Goal: Navigation & Orientation: Find specific page/section

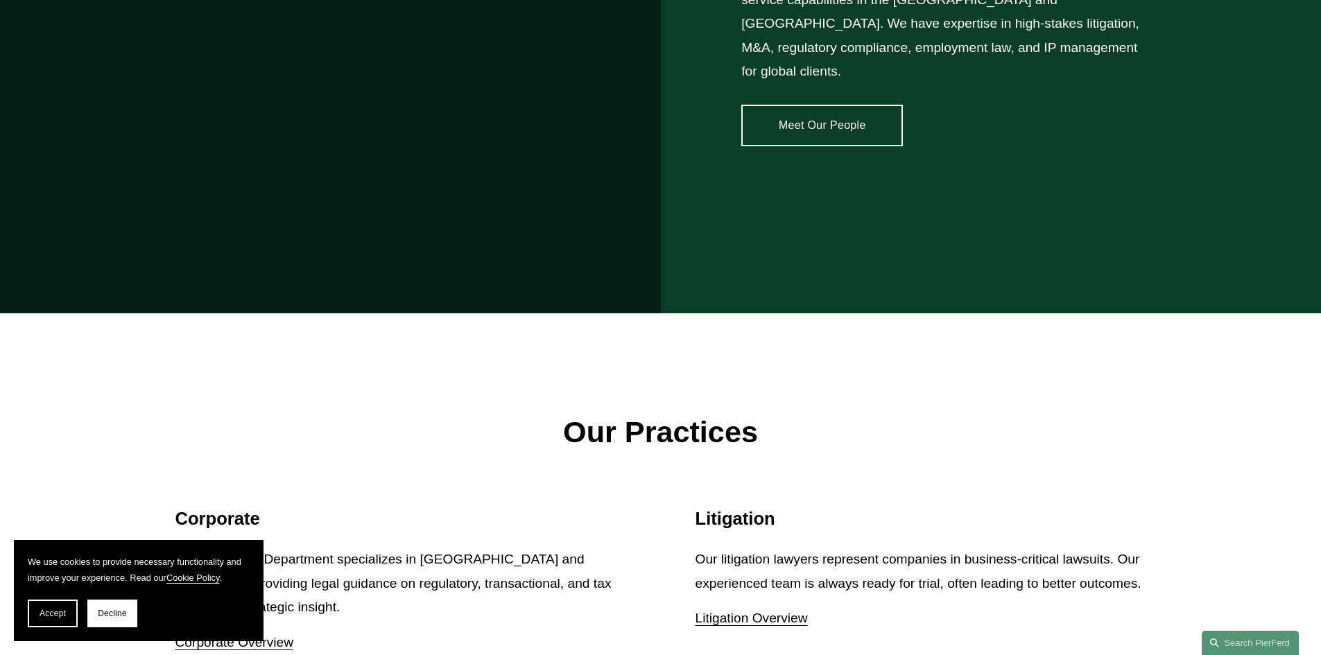
scroll to position [1381, 0]
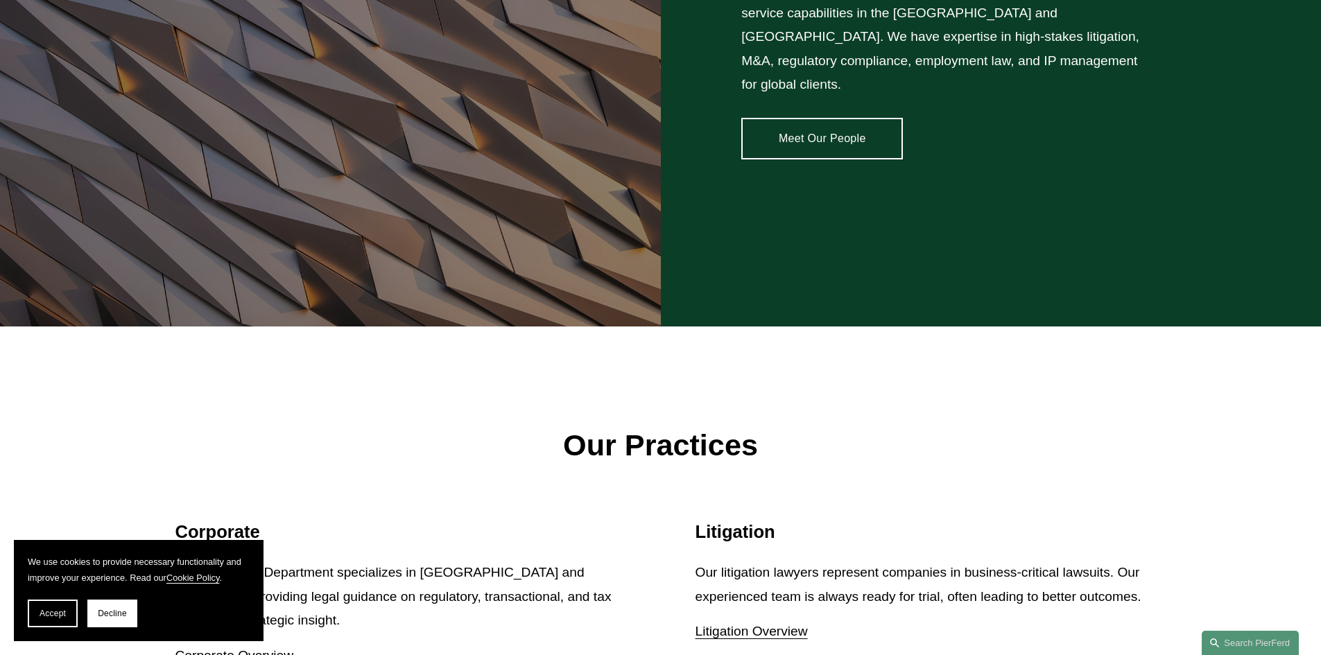
click at [825, 130] on link "Meet Our People" at bounding box center [822, 139] width 162 height 42
click at [770, 136] on link "Meet Our People" at bounding box center [822, 139] width 162 height 42
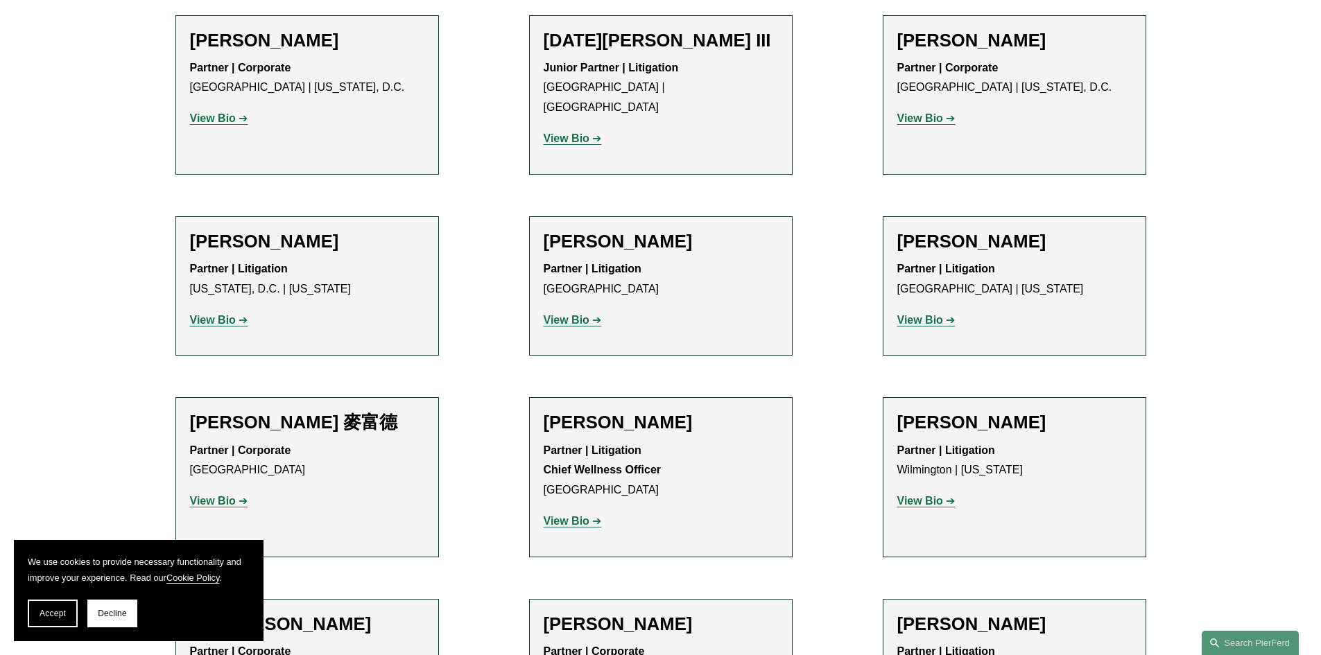
scroll to position [11790, 0]
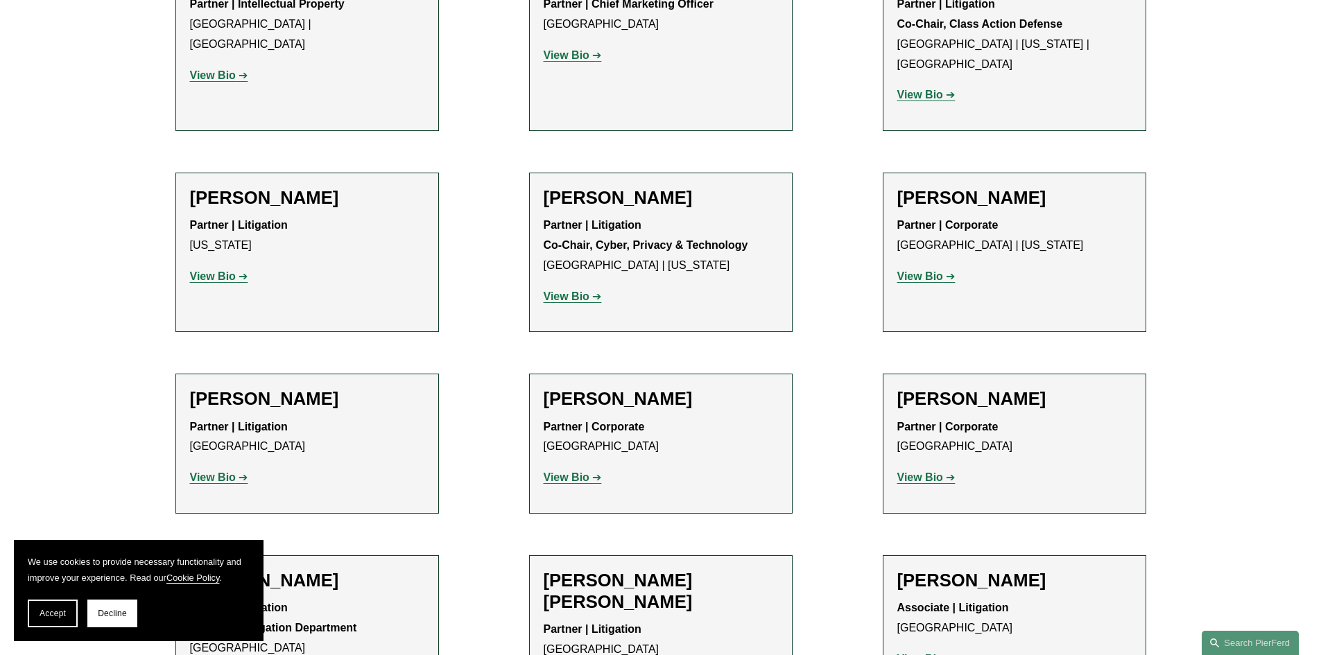
scroll to position [12252, 0]
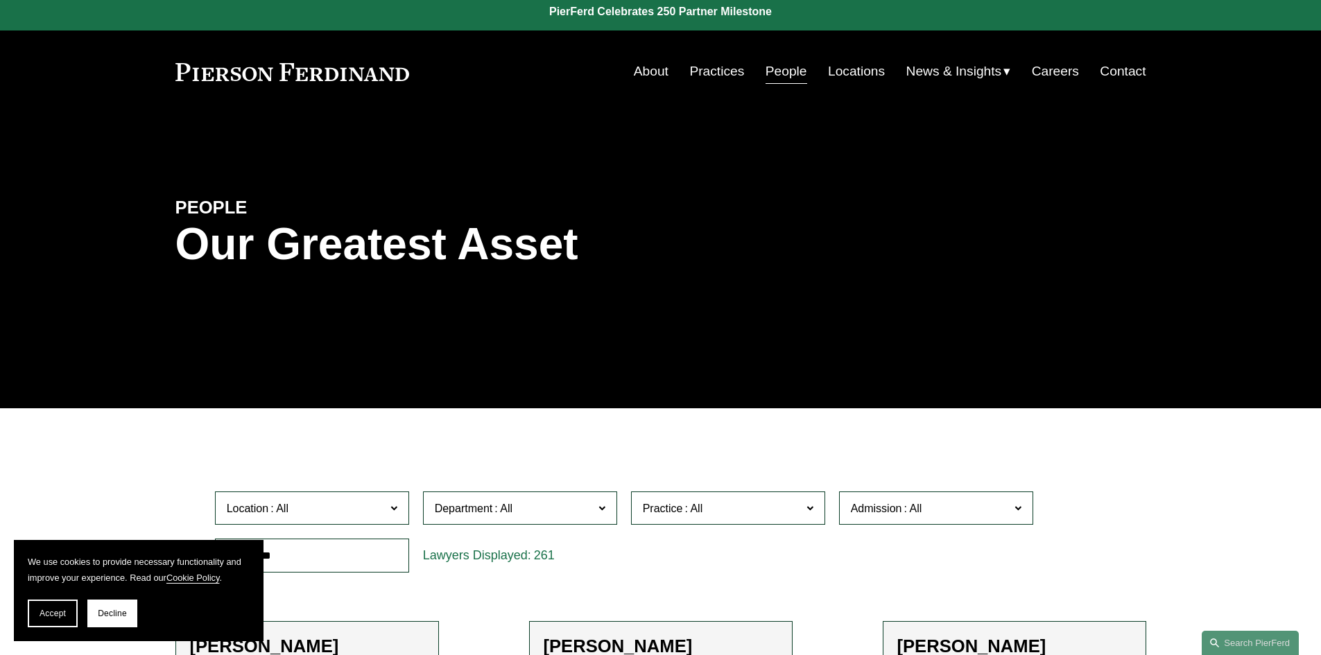
scroll to position [0, 0]
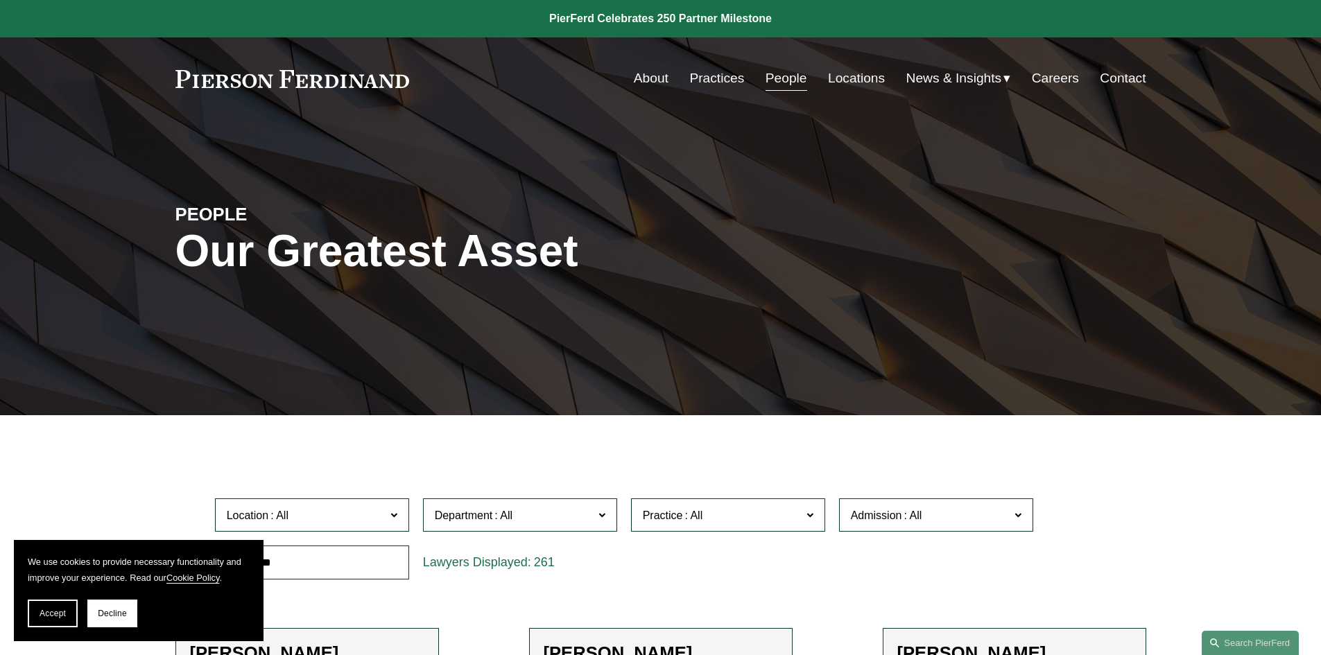
click at [845, 83] on link "Locations" at bounding box center [856, 78] width 57 height 26
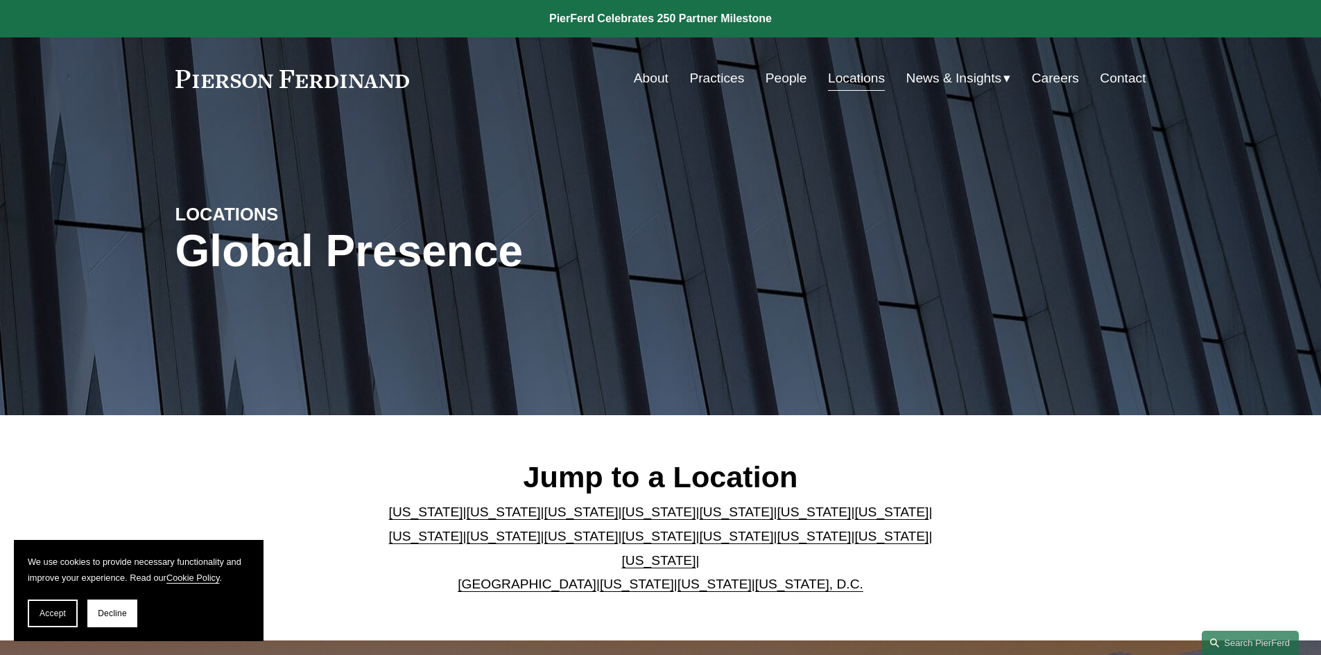
scroll to position [3554, 0]
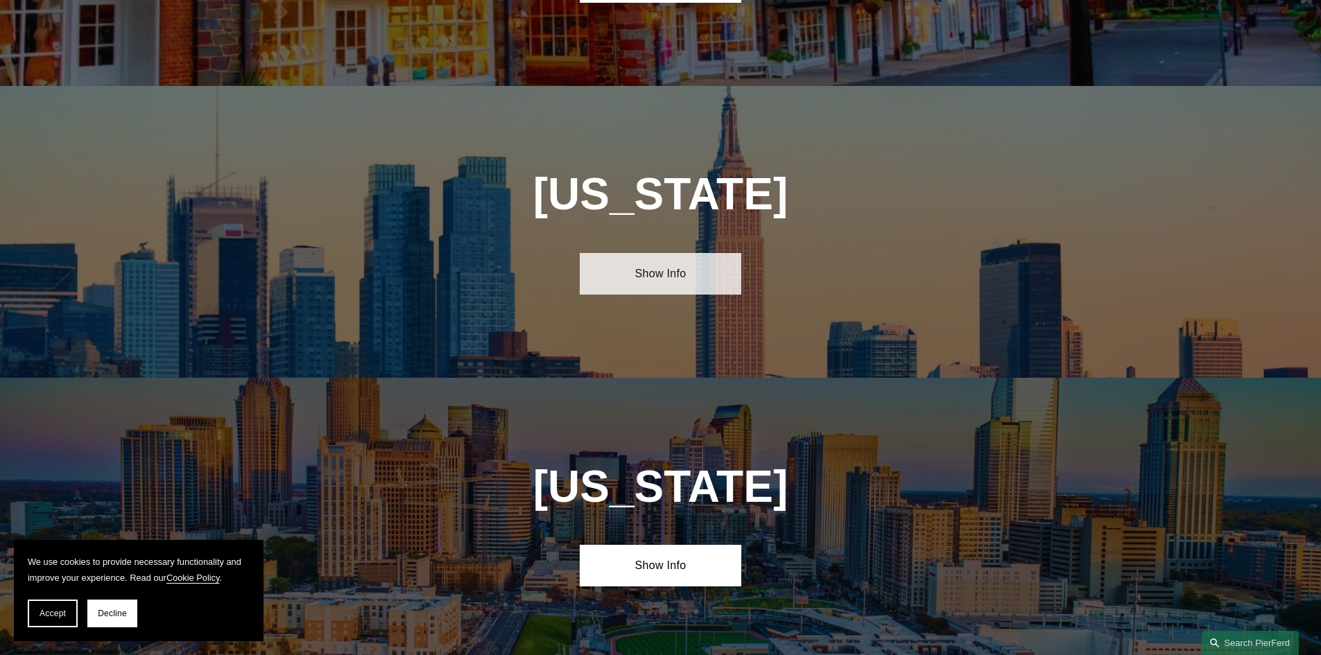
click at [631, 253] on link "Show Info" at bounding box center [661, 274] width 162 height 42
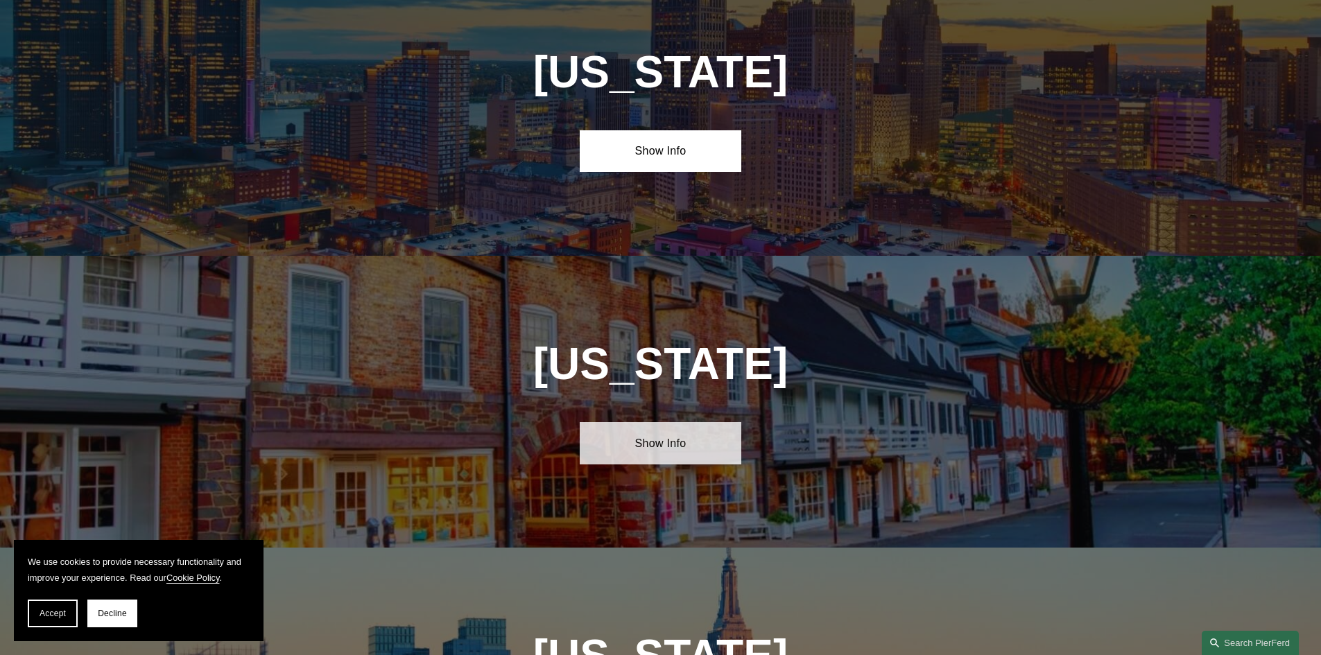
click at [658, 422] on link "Show Info" at bounding box center [661, 443] width 162 height 42
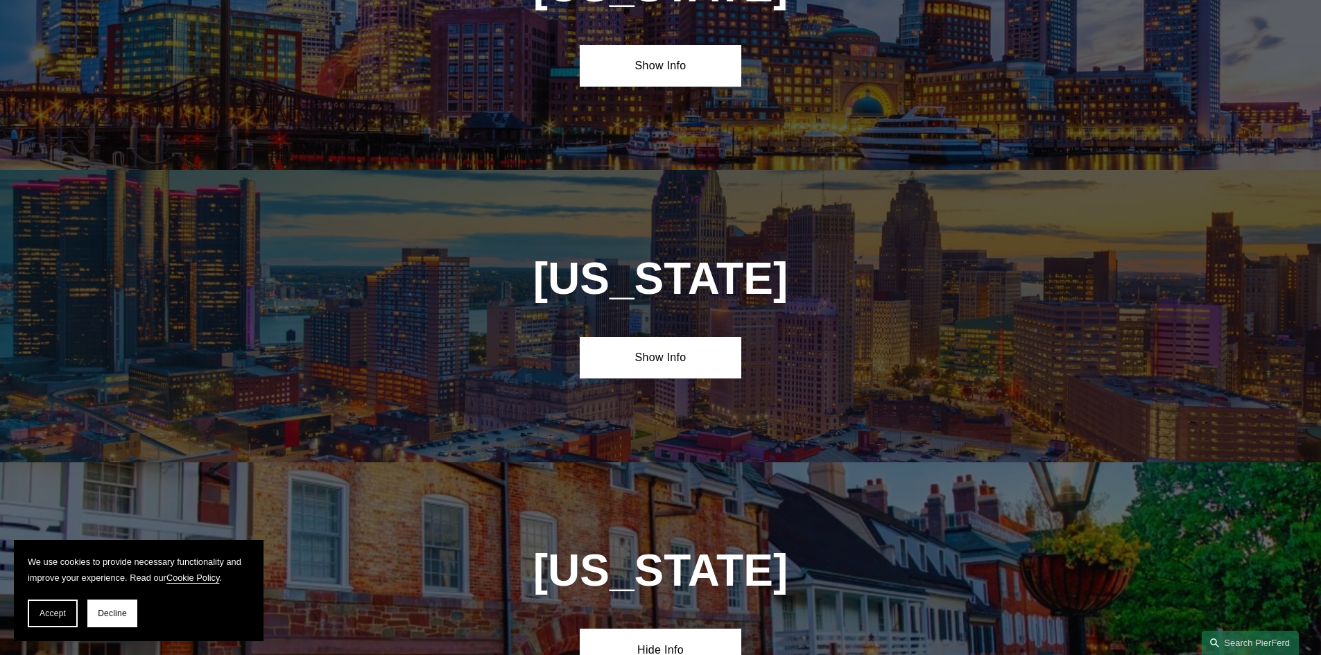
scroll to position [2861, 0]
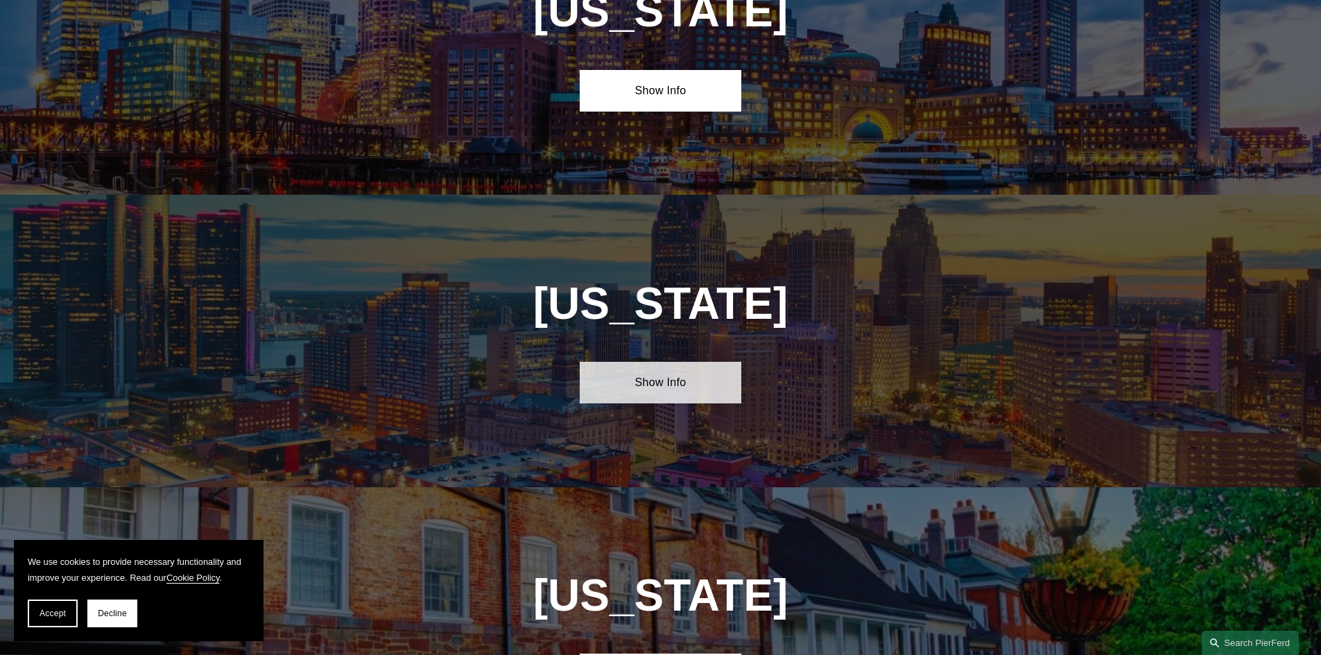
click at [677, 362] on link "Show Info" at bounding box center [661, 383] width 162 height 42
click at [640, 362] on link "Show Info" at bounding box center [661, 383] width 162 height 42
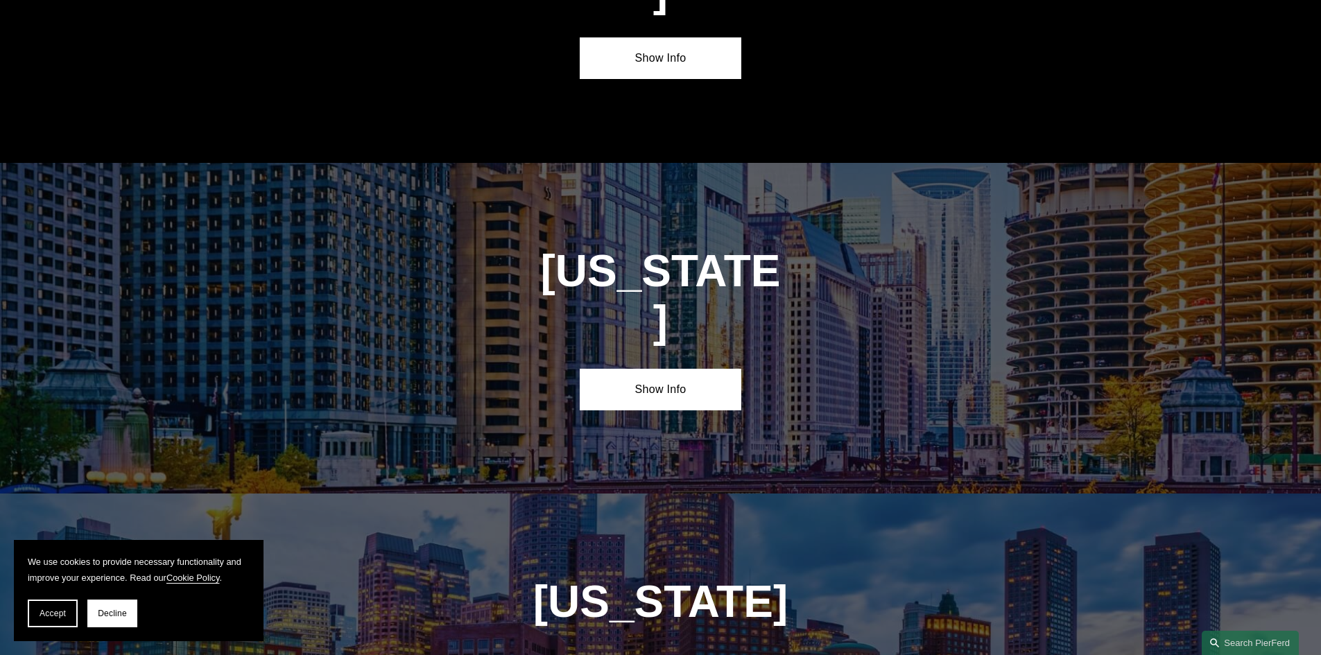
scroll to position [2167, 0]
